Goal: Browse casually

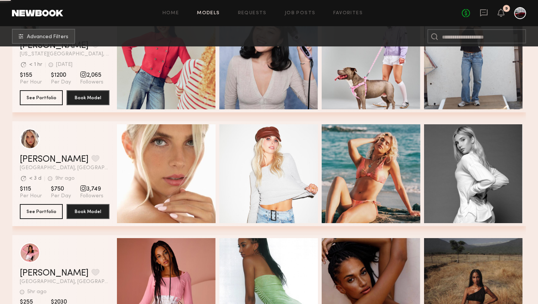
scroll to position [2610, 0]
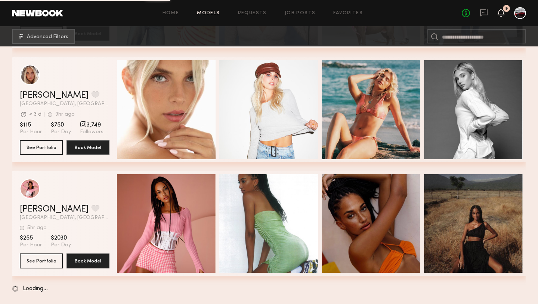
click at [499, 11] on icon at bounding box center [501, 12] width 6 height 5
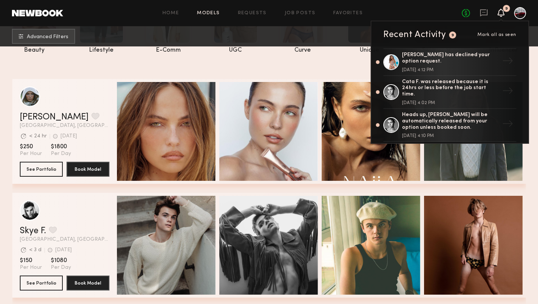
scroll to position [0, 0]
